Goal: Find contact information: Find contact information

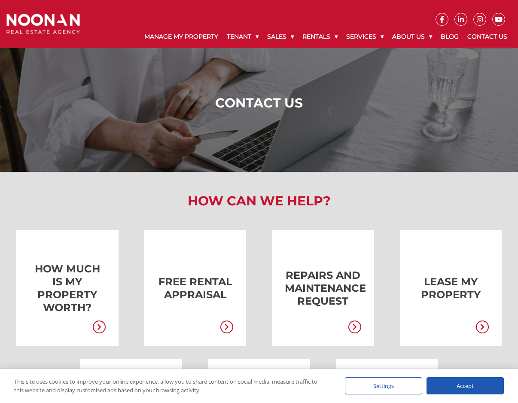
click at [472, 43] on link "Contact Us" at bounding box center [487, 37] width 49 height 22
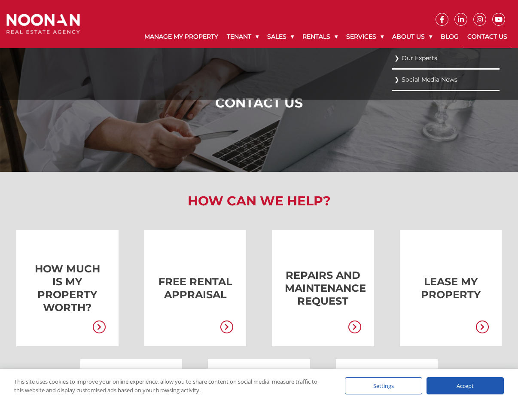
click at [409, 57] on link "Our Experts" at bounding box center [445, 58] width 103 height 12
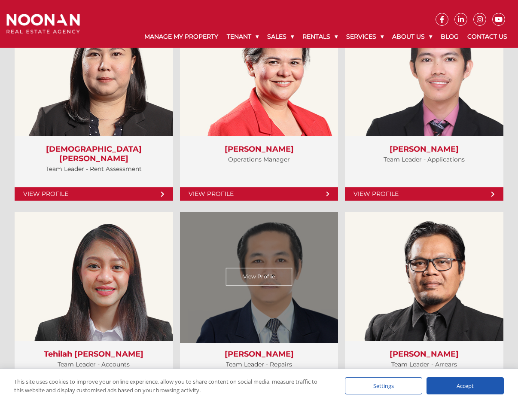
scroll to position [1774, 0]
